Goal: Navigation & Orientation: Find specific page/section

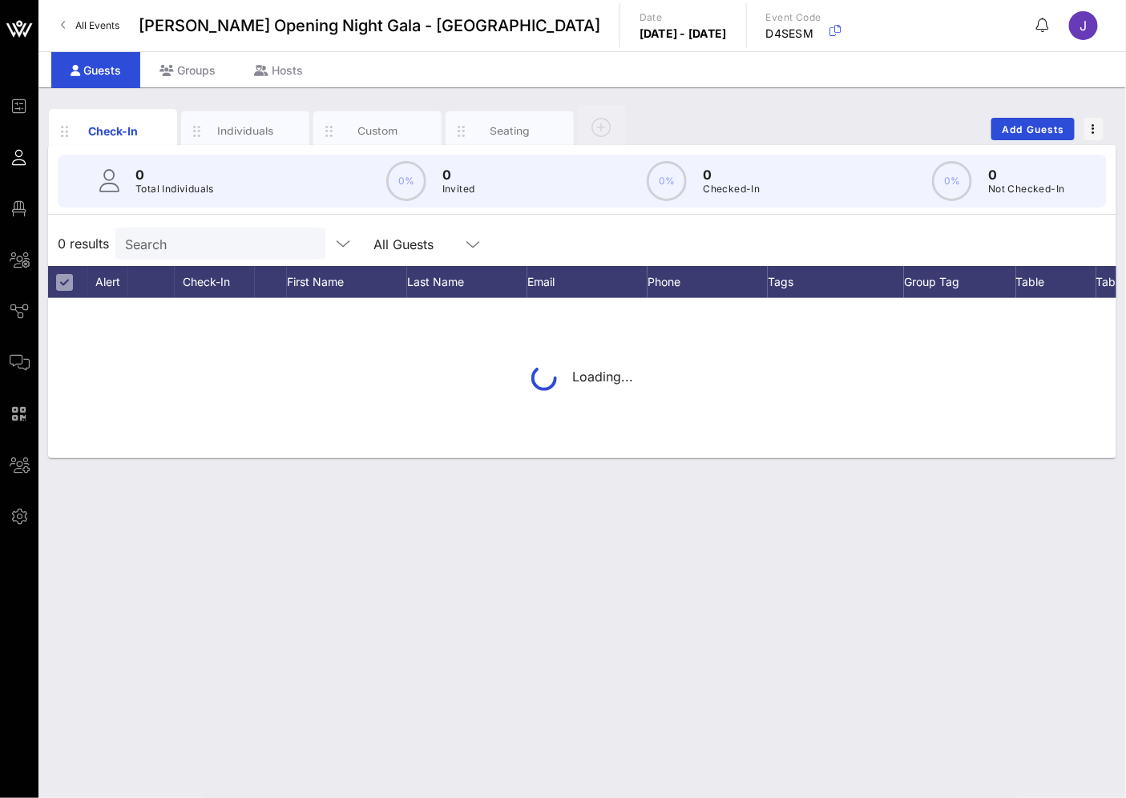
click at [105, 14] on link "All Events" at bounding box center [90, 26] width 78 height 26
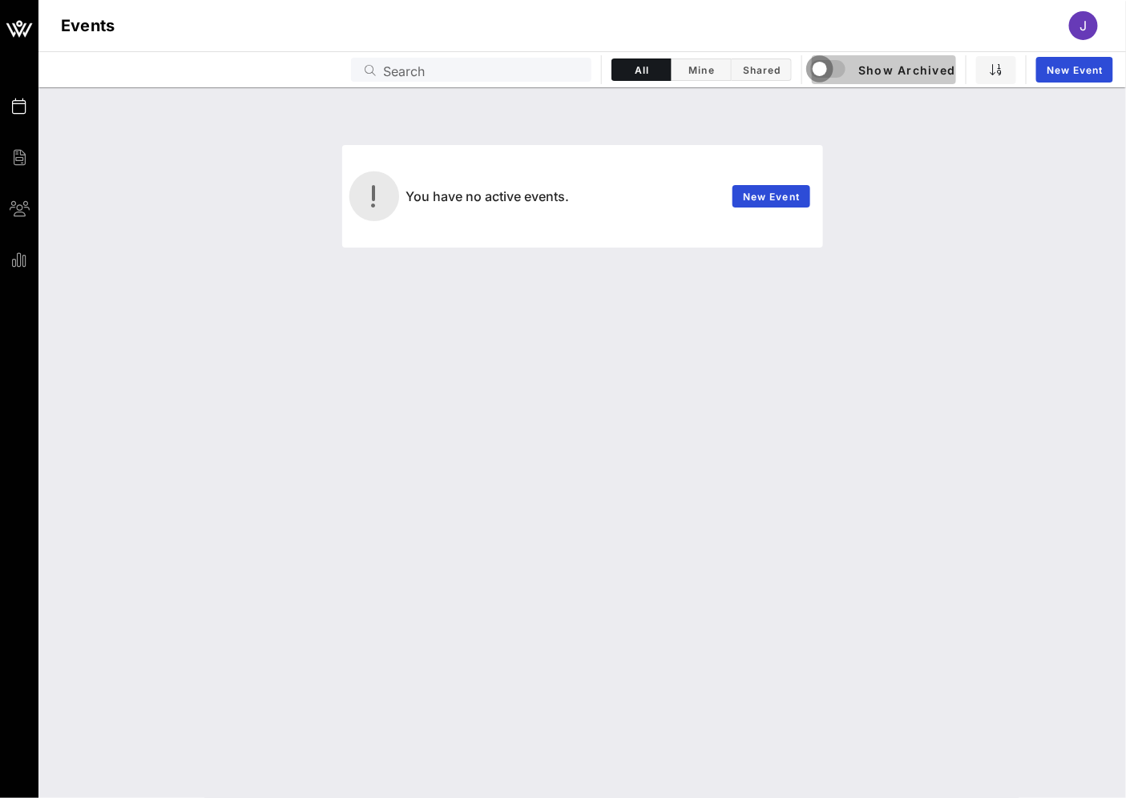
click at [826, 67] on div "button" at bounding box center [820, 69] width 22 height 22
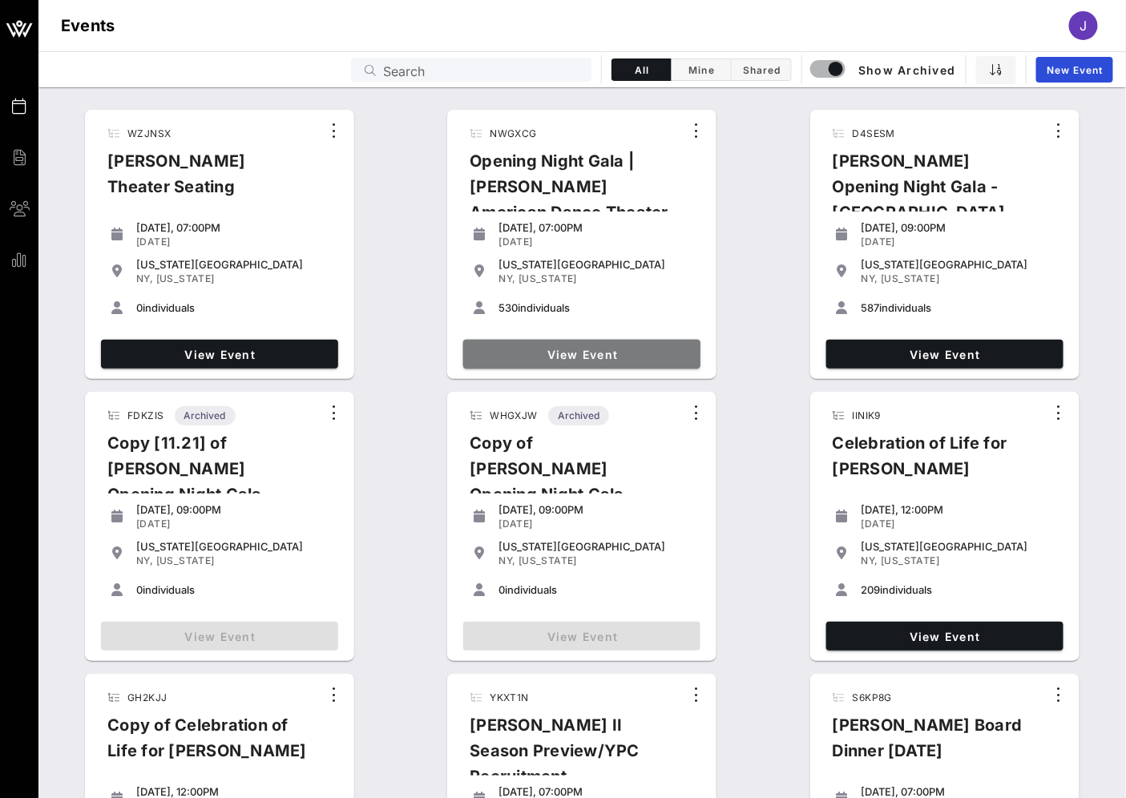
click at [648, 354] on span "View Event" at bounding box center [582, 355] width 224 height 14
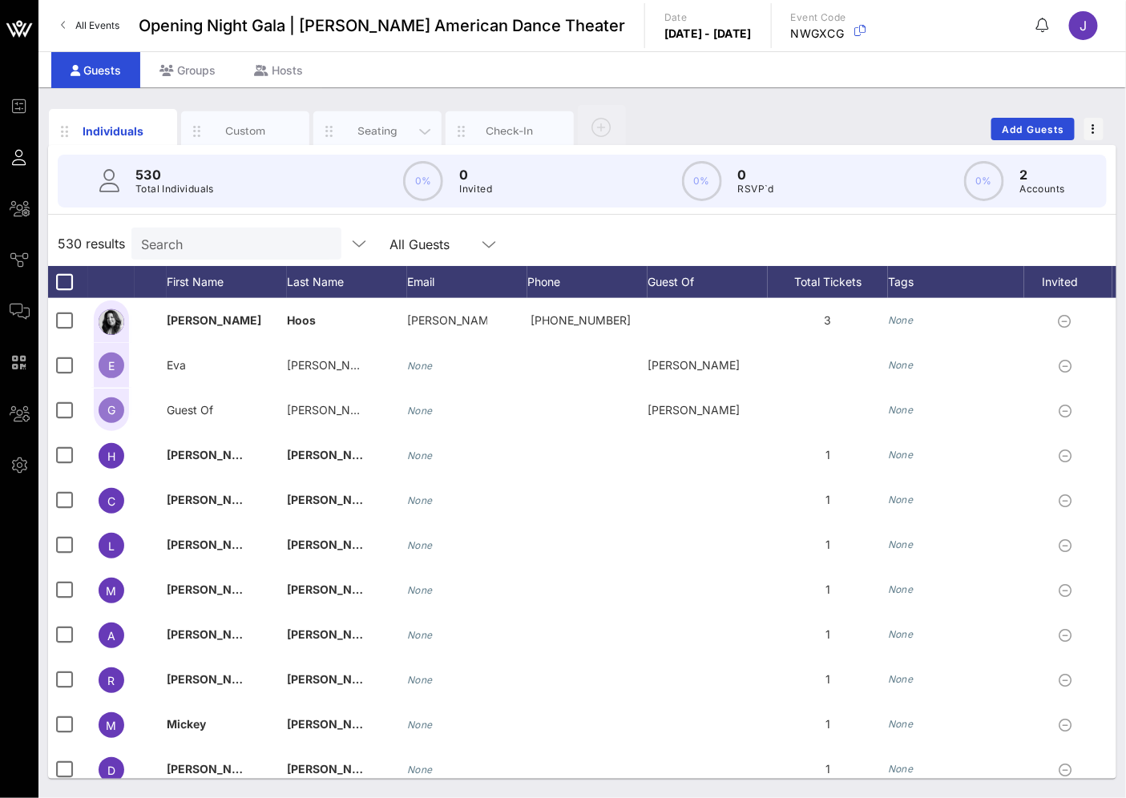
click at [355, 127] on div "Seating" at bounding box center [377, 130] width 71 height 15
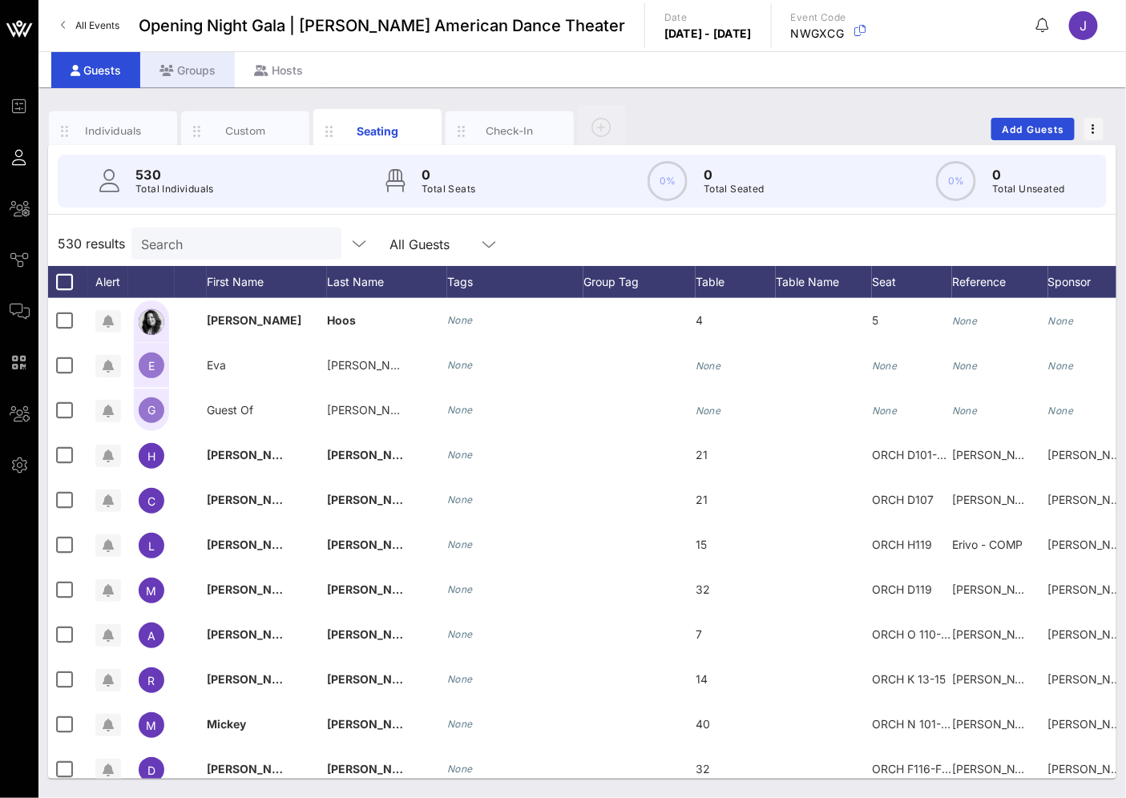
click at [188, 72] on div "Groups" at bounding box center [187, 70] width 95 height 36
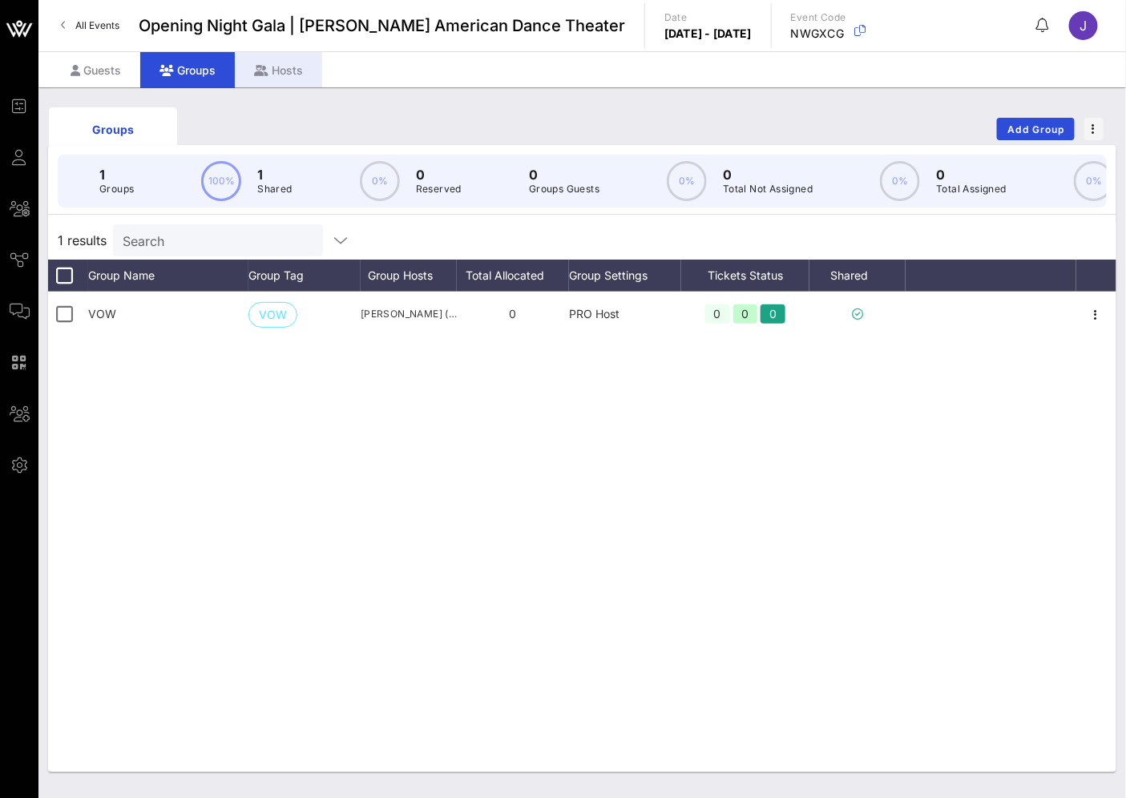
click at [293, 62] on div "Hosts" at bounding box center [278, 70] width 87 height 36
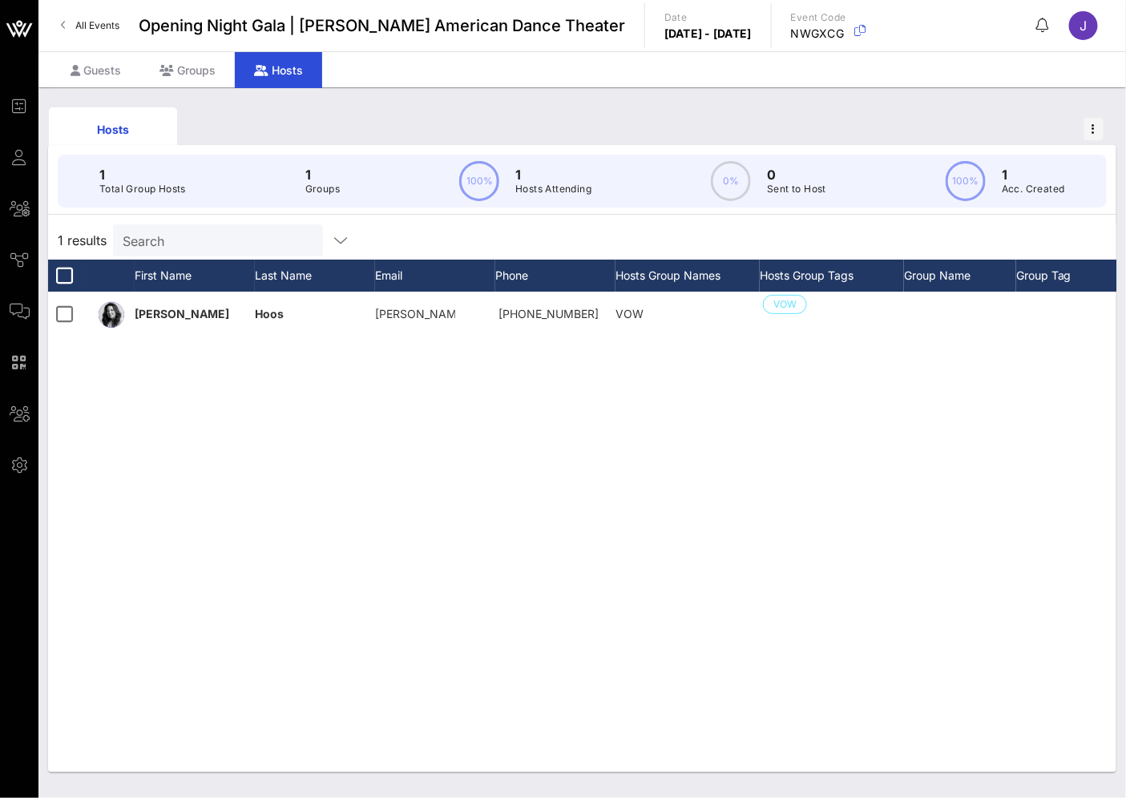
click at [732, 106] on div "Hosts" at bounding box center [582, 128] width 1069 height 51
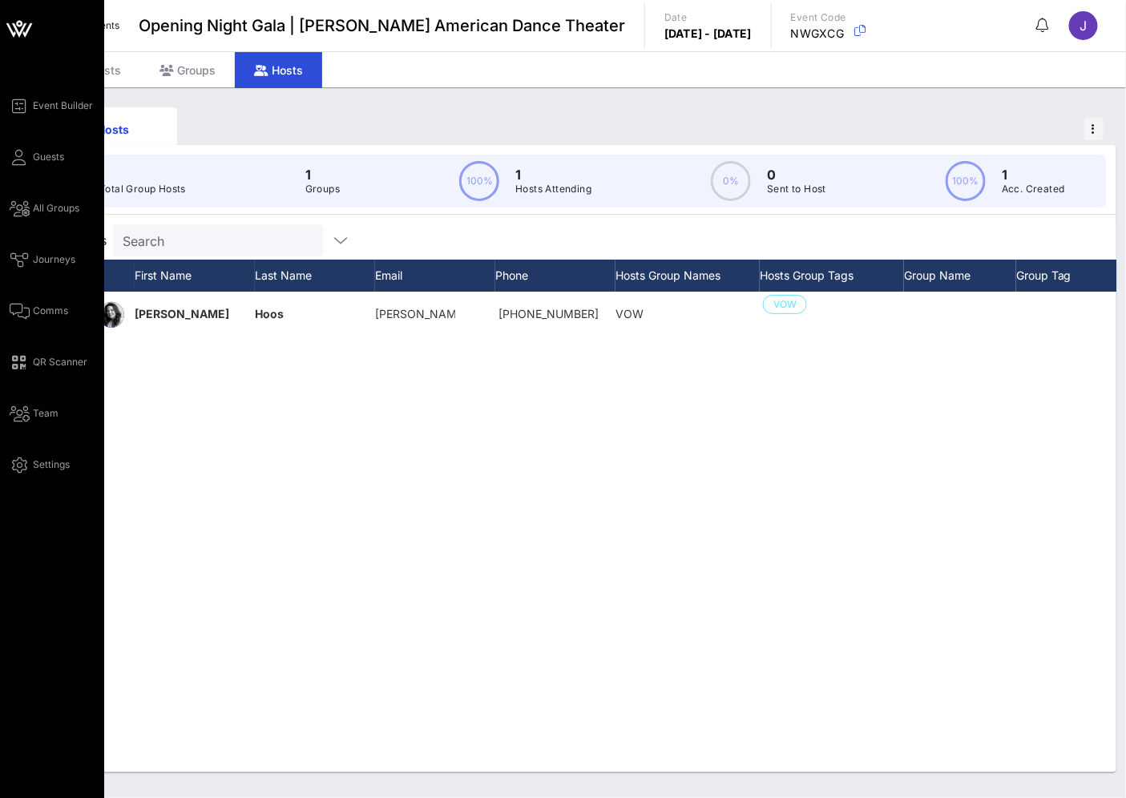
click at [30, 33] on icon at bounding box center [19, 29] width 38 height 38
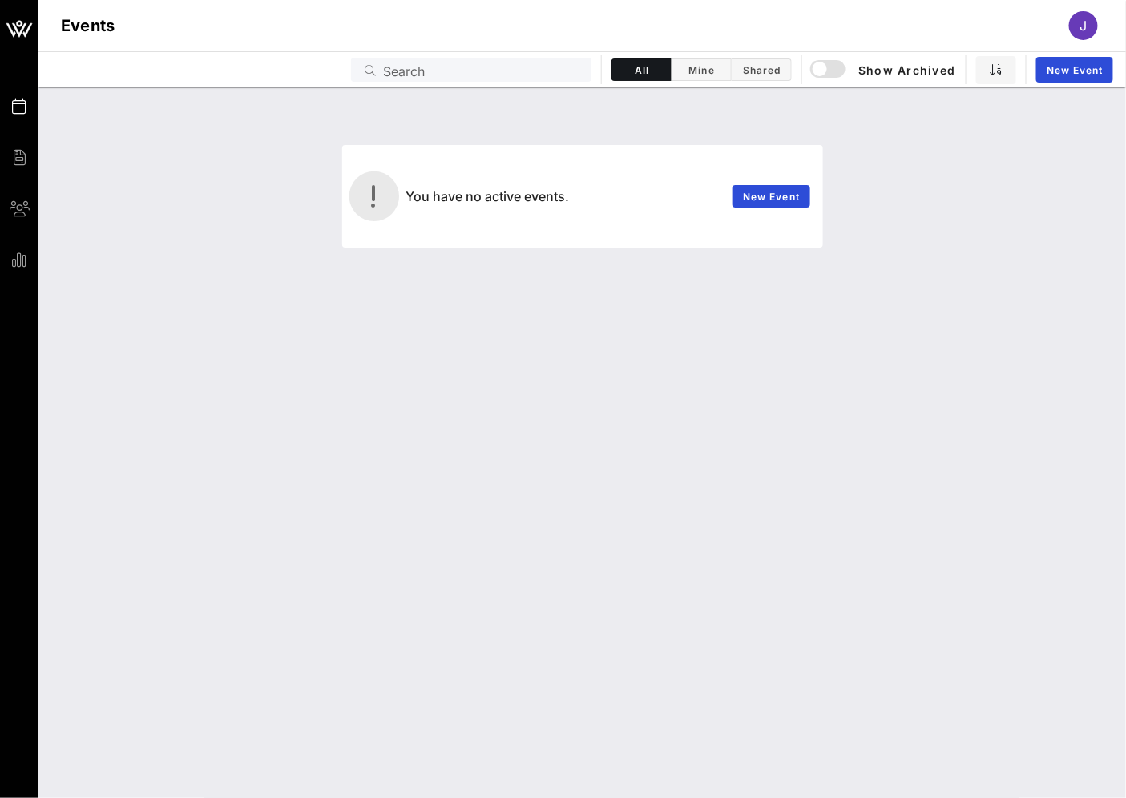
click at [661, 386] on div "You have no active events. New Event" at bounding box center [582, 442] width 1088 height 711
